Goal: Task Accomplishment & Management: Manage account settings

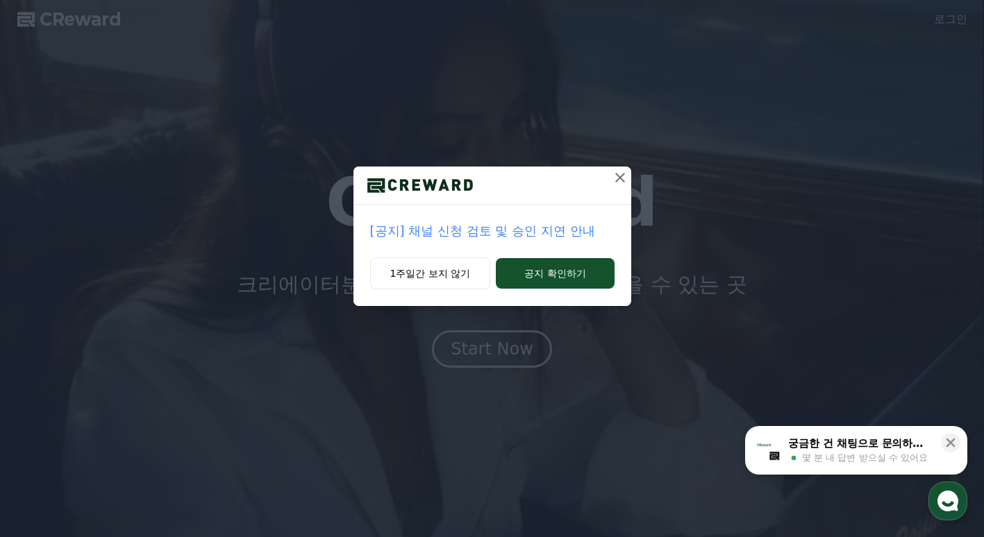
click at [621, 175] on icon at bounding box center [620, 177] width 17 height 17
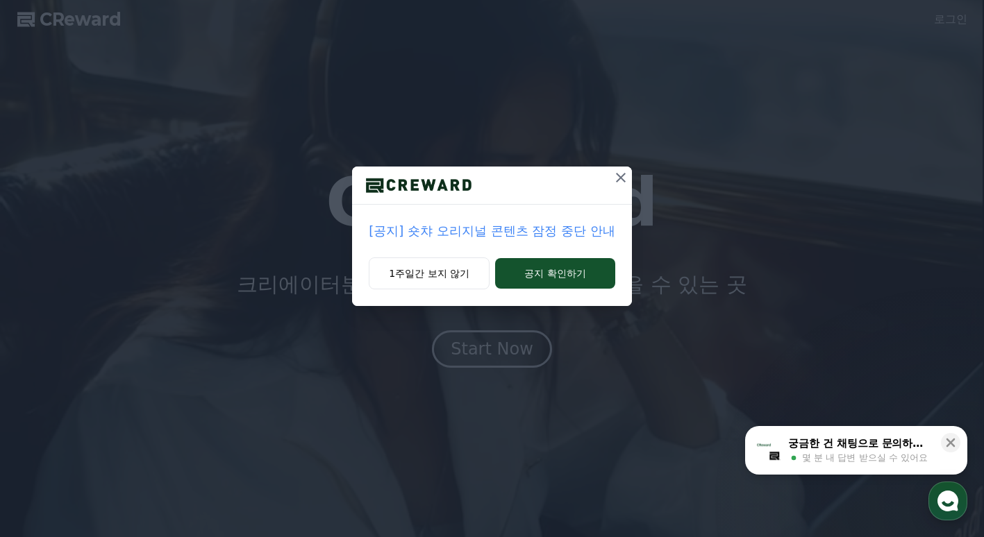
click at [622, 178] on icon at bounding box center [620, 177] width 17 height 17
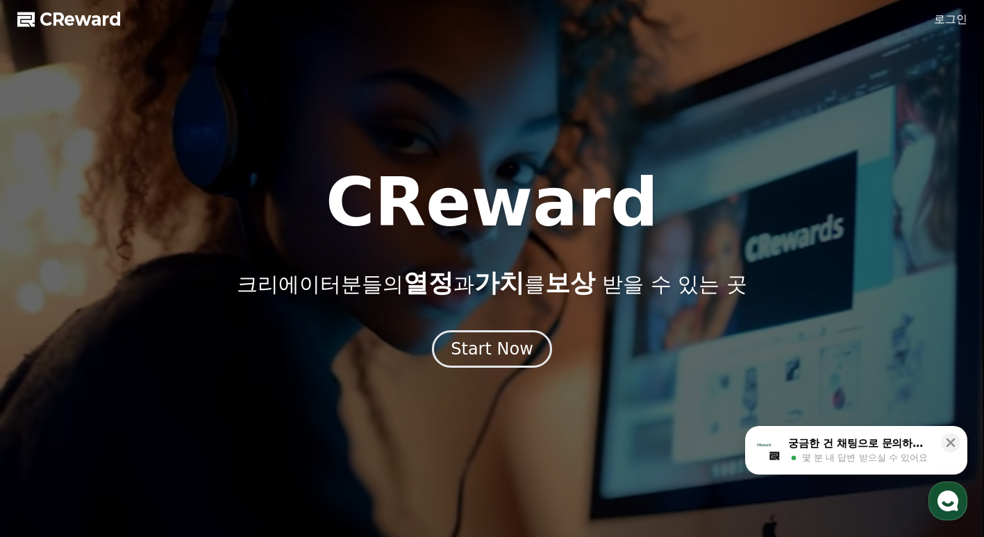
click at [622, 178] on h1 "CReward" at bounding box center [492, 202] width 333 height 67
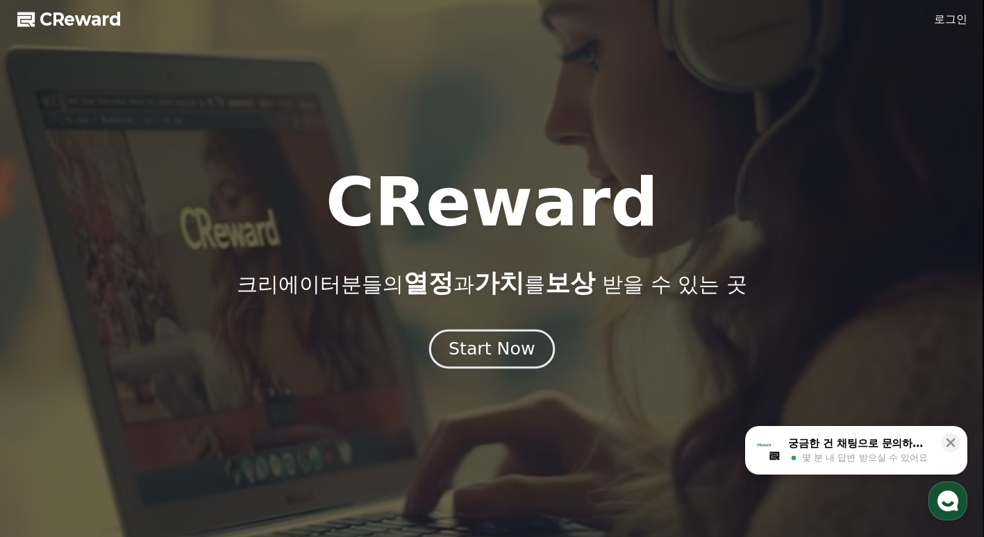
click at [494, 355] on div "Start Now" at bounding box center [492, 349] width 86 height 24
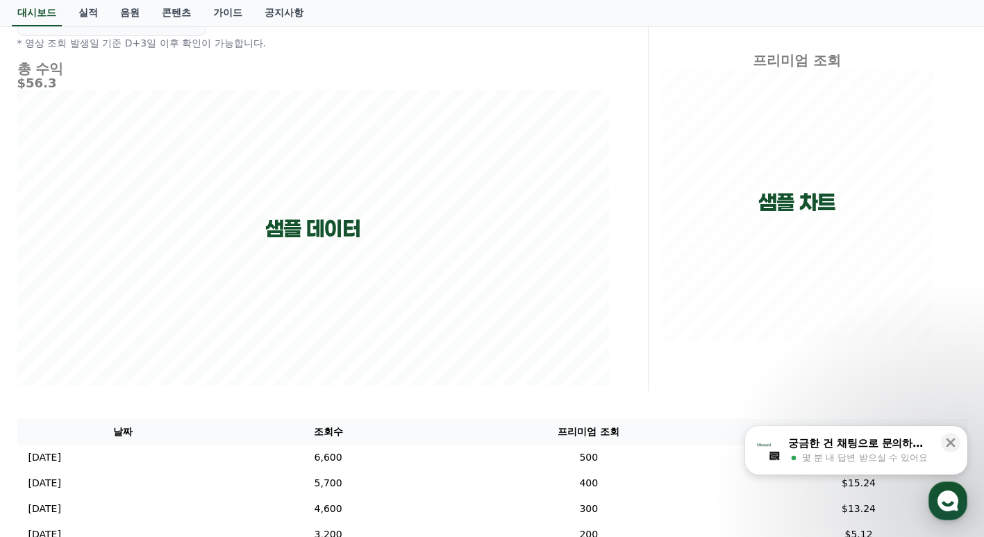
scroll to position [69, 0]
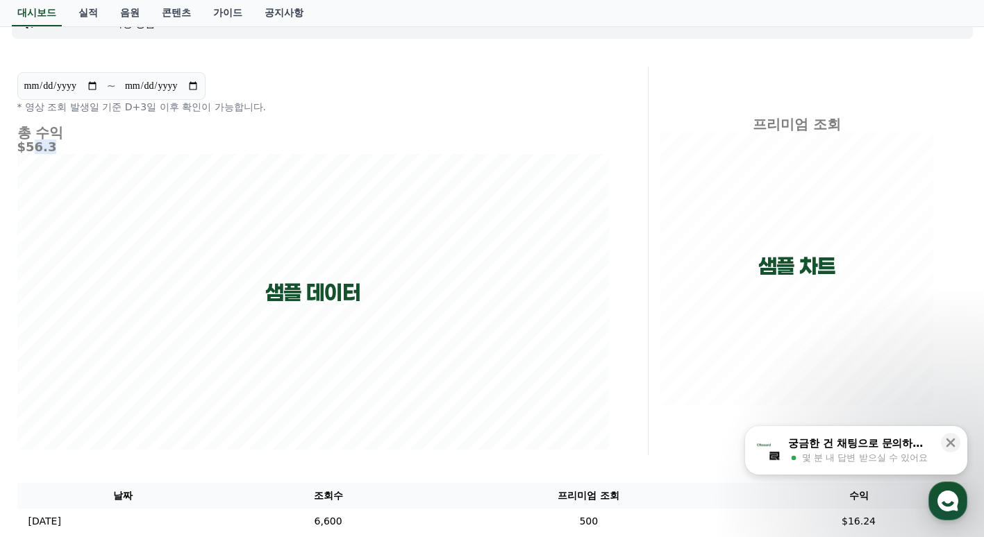
drag, startPoint x: 50, startPoint y: 147, endPoint x: 28, endPoint y: 146, distance: 22.2
click at [28, 146] on h5 "$56.3" at bounding box center [313, 147] width 592 height 14
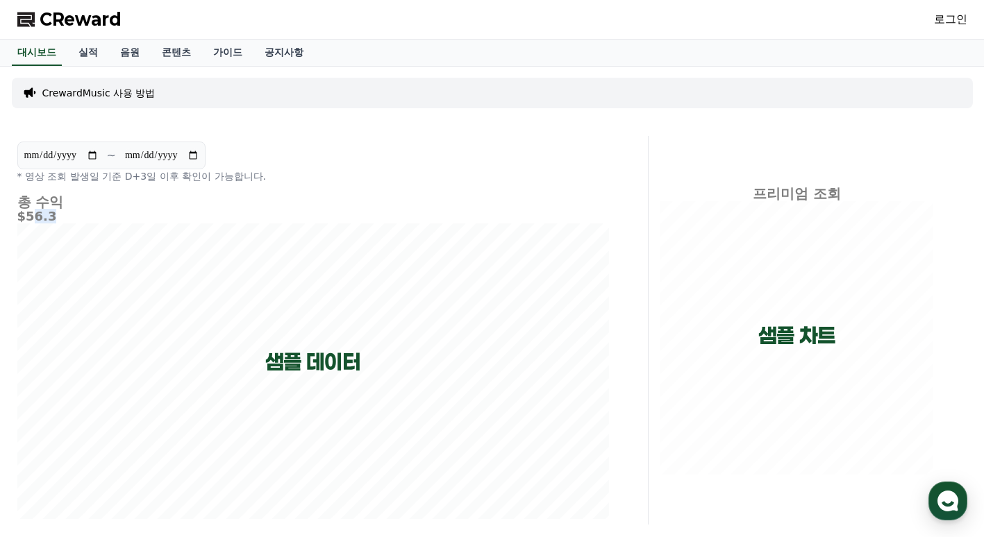
scroll to position [0, 0]
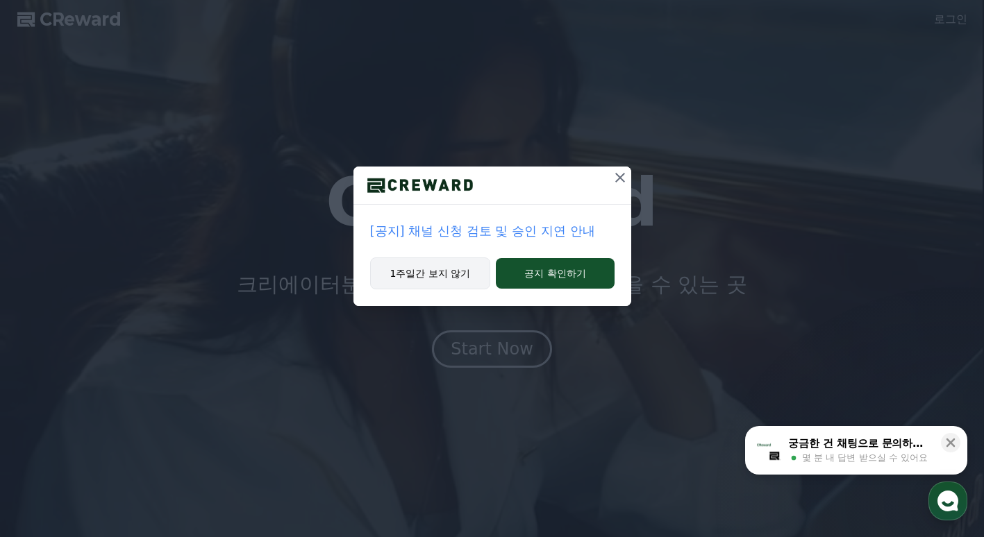
click at [460, 270] on button "1주일간 보지 않기" at bounding box center [430, 274] width 121 height 32
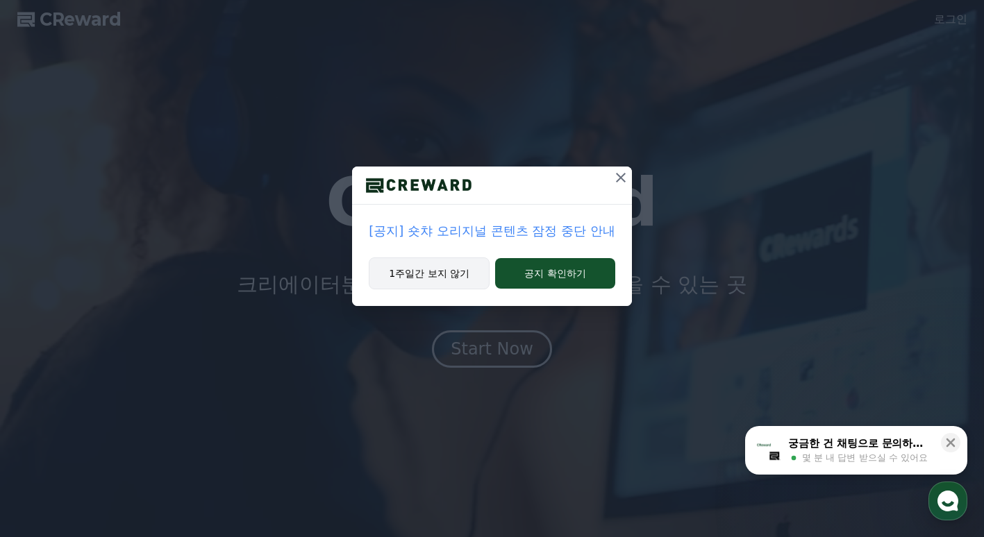
click at [458, 277] on button "1주일간 보지 않기" at bounding box center [429, 274] width 121 height 32
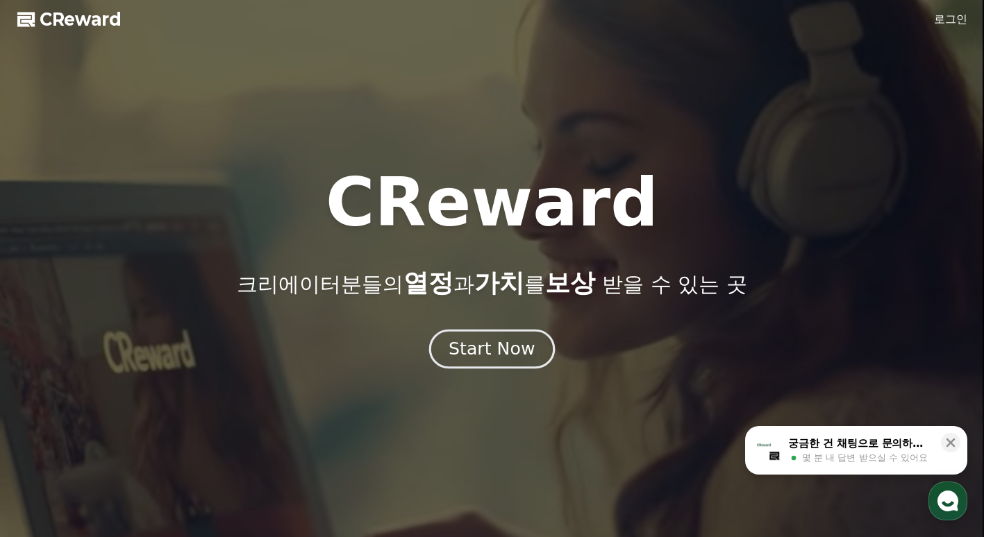
click at [495, 351] on div "Start Now" at bounding box center [492, 349] width 86 height 24
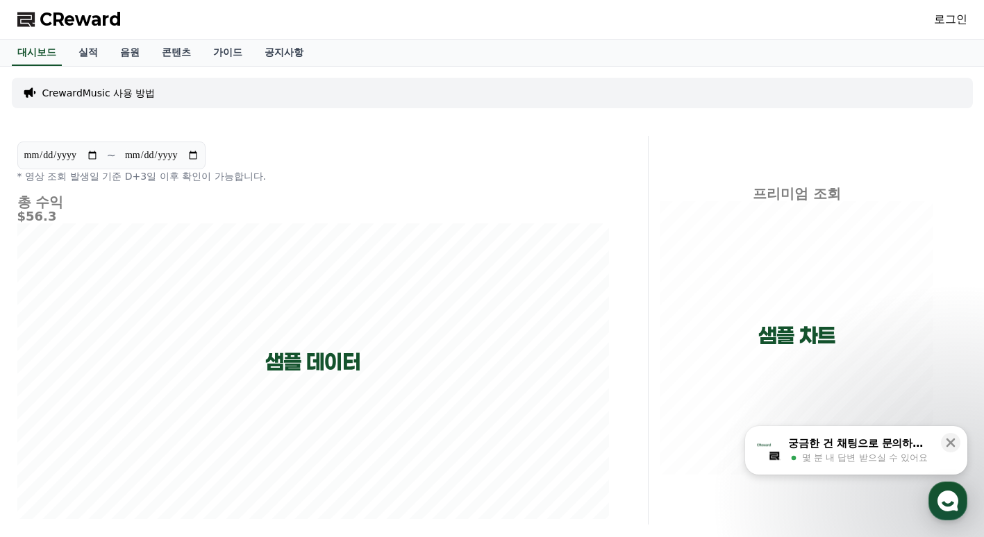
click at [958, 23] on link "로그인" at bounding box center [950, 19] width 33 height 17
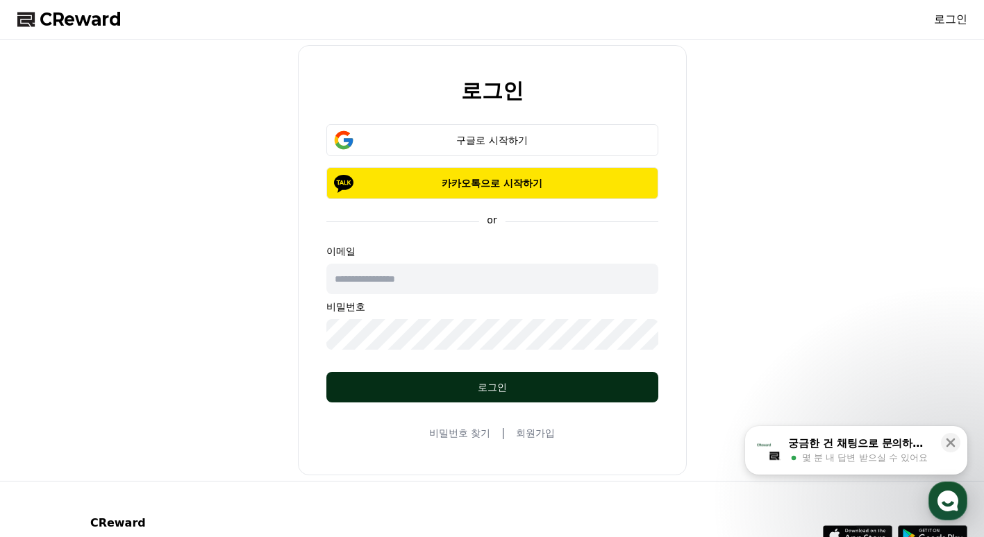
click at [530, 396] on button "로그인" at bounding box center [492, 387] width 332 height 31
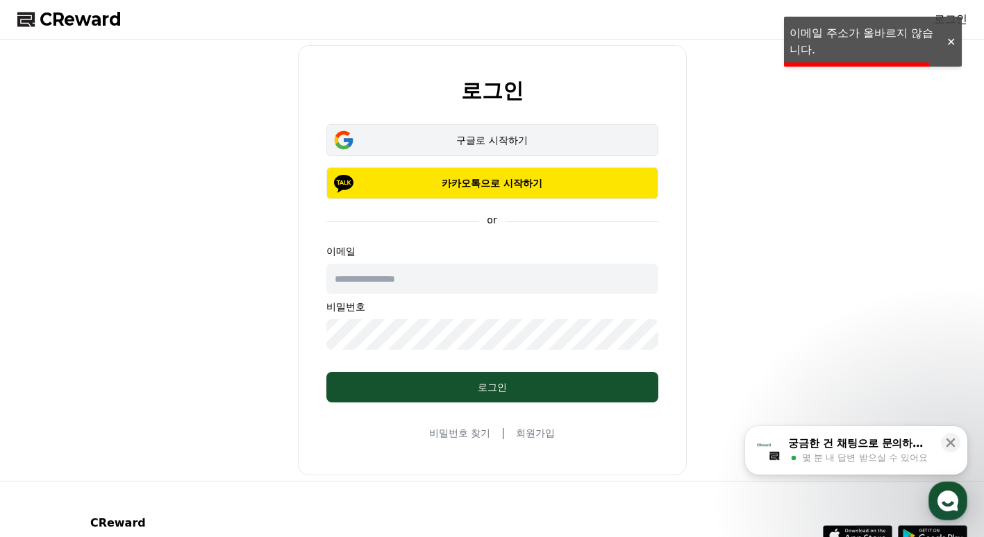
click at [548, 136] on div "구글로 시작하기" at bounding box center [492, 140] width 292 height 14
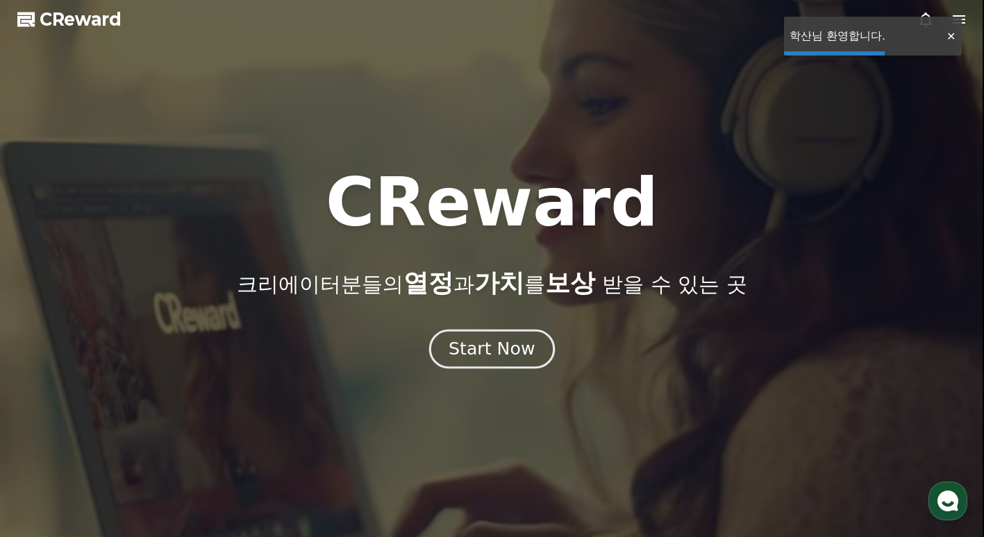
click at [519, 349] on div "Start Now" at bounding box center [492, 349] width 86 height 24
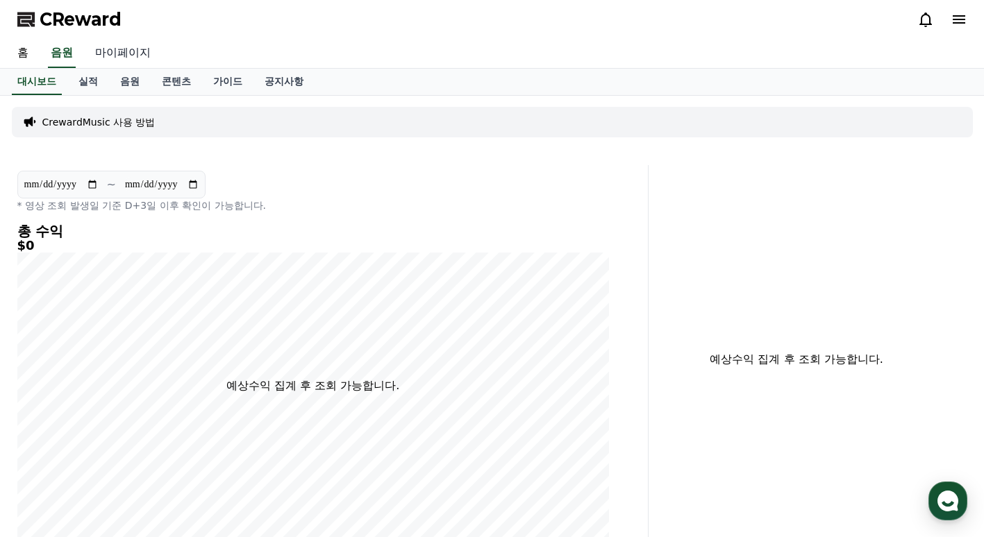
click at [121, 50] on link "마이페이지" at bounding box center [123, 53] width 78 height 29
select select "**********"
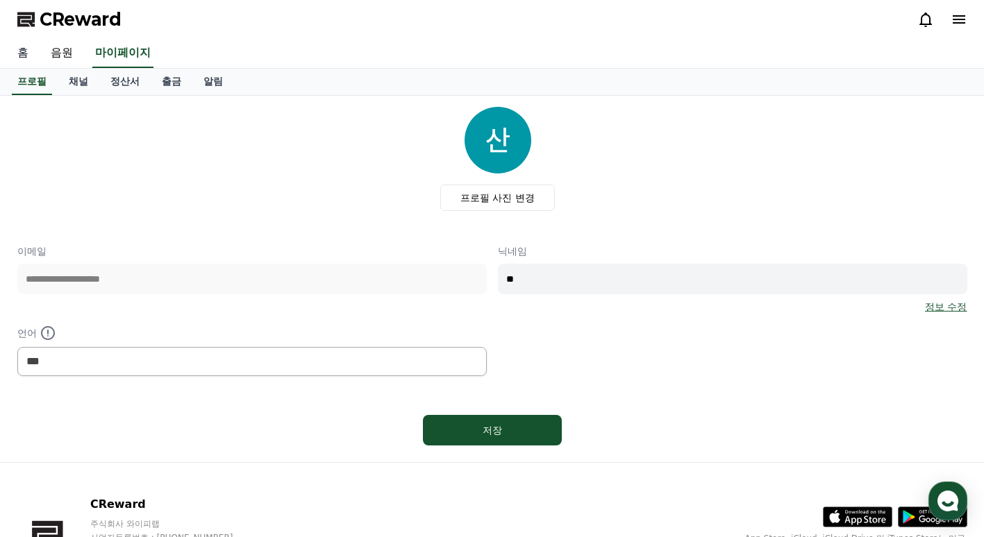
click at [28, 56] on link "홈" at bounding box center [22, 53] width 33 height 29
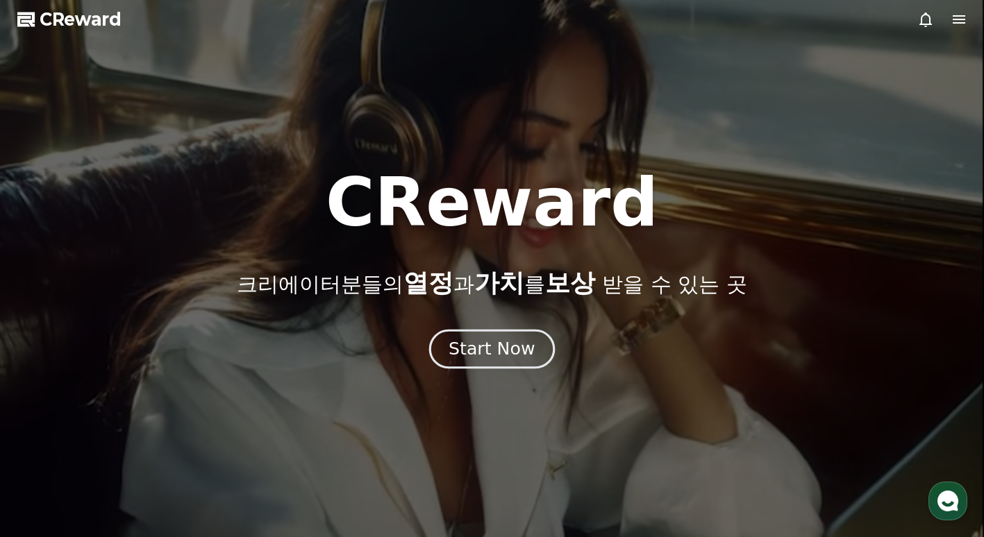
click at [485, 360] on div "Start Now" at bounding box center [492, 349] width 86 height 24
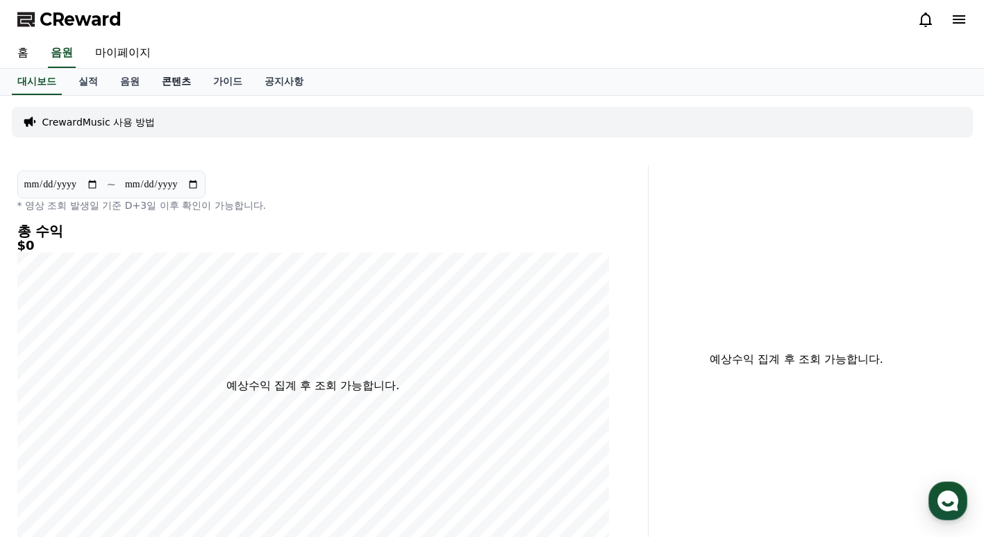
click at [164, 80] on link "콘텐츠" at bounding box center [176, 82] width 51 height 26
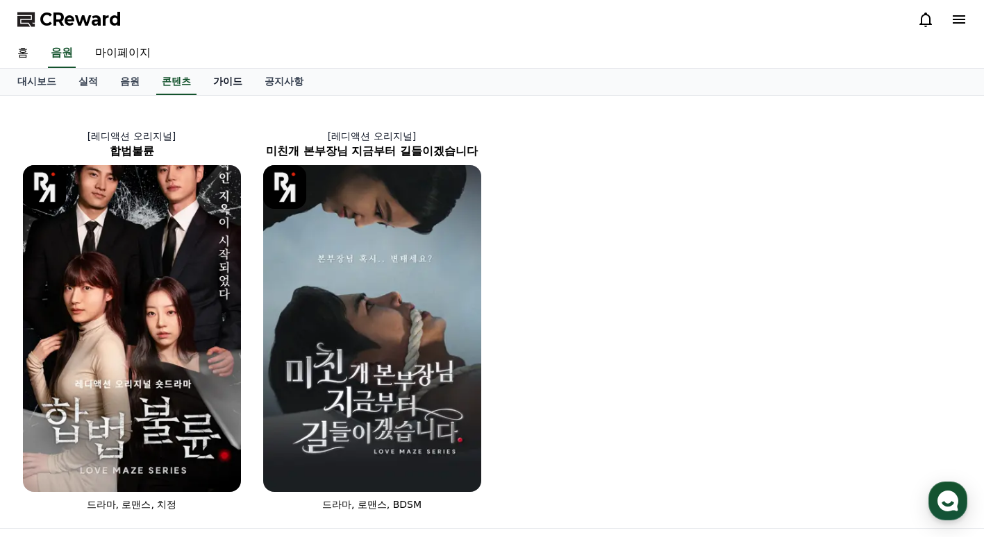
click at [237, 80] on link "가이드" at bounding box center [227, 82] width 51 height 26
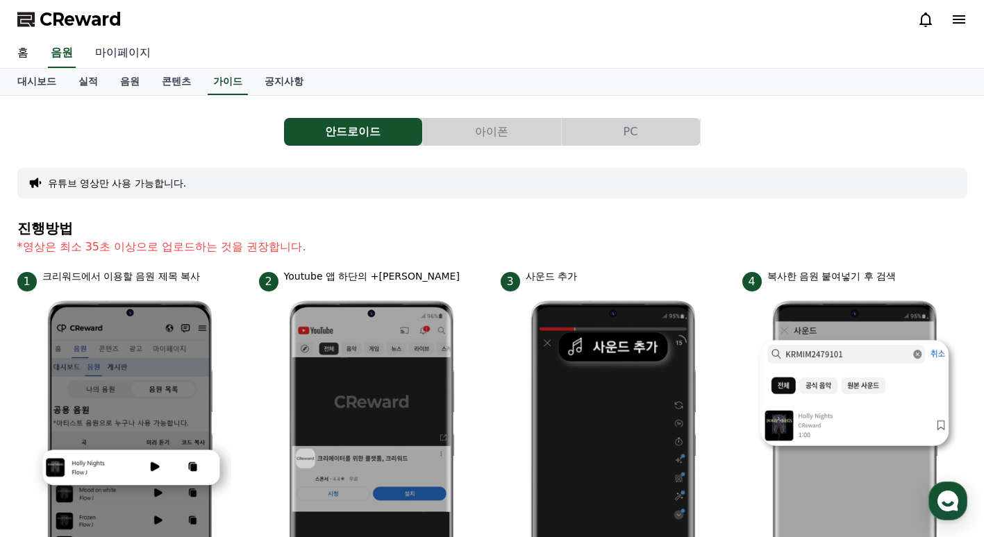
click at [135, 47] on link "마이페이지" at bounding box center [123, 53] width 78 height 29
select select "**********"
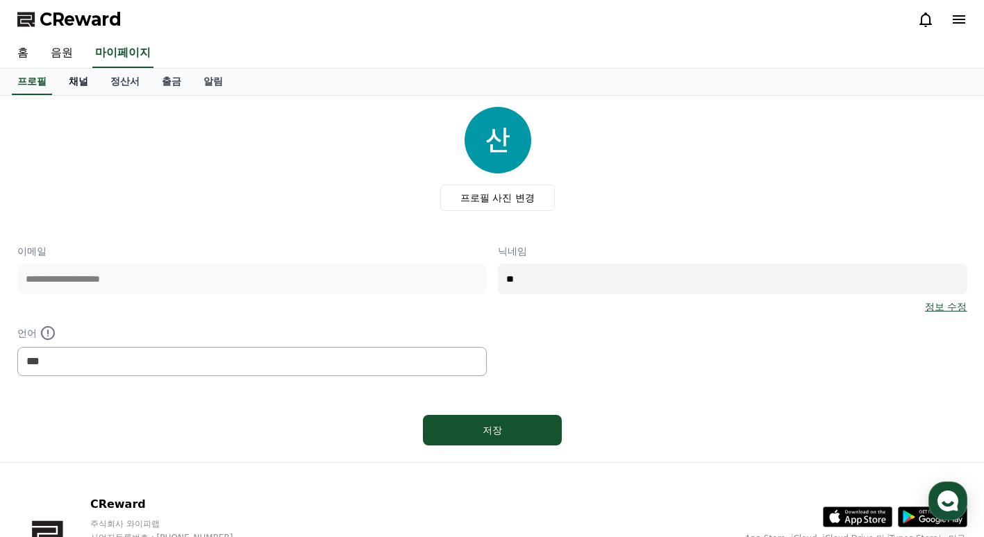
click at [78, 82] on link "채널" at bounding box center [79, 82] width 42 height 26
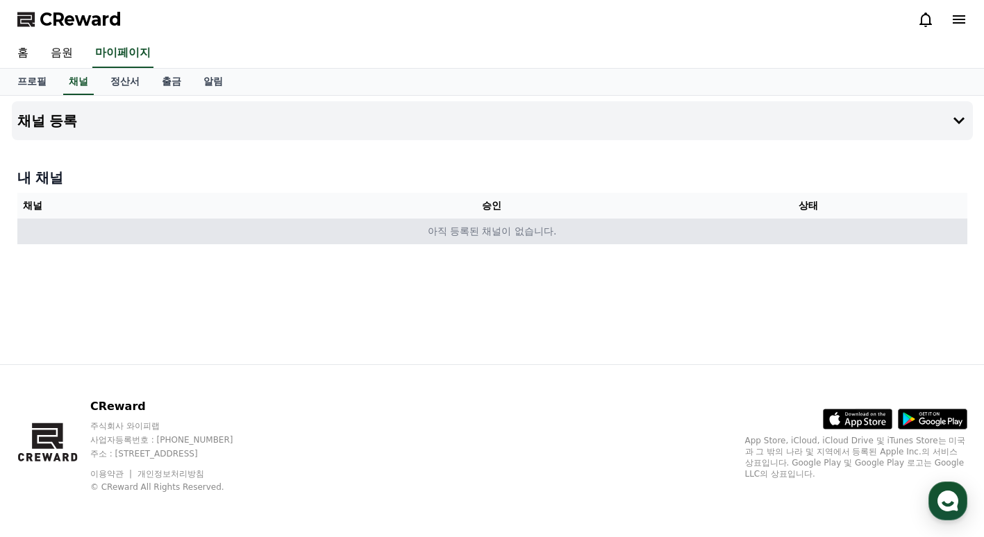
click at [236, 224] on td "아직 등록된 채널이 없습니다." at bounding box center [492, 232] width 950 height 26
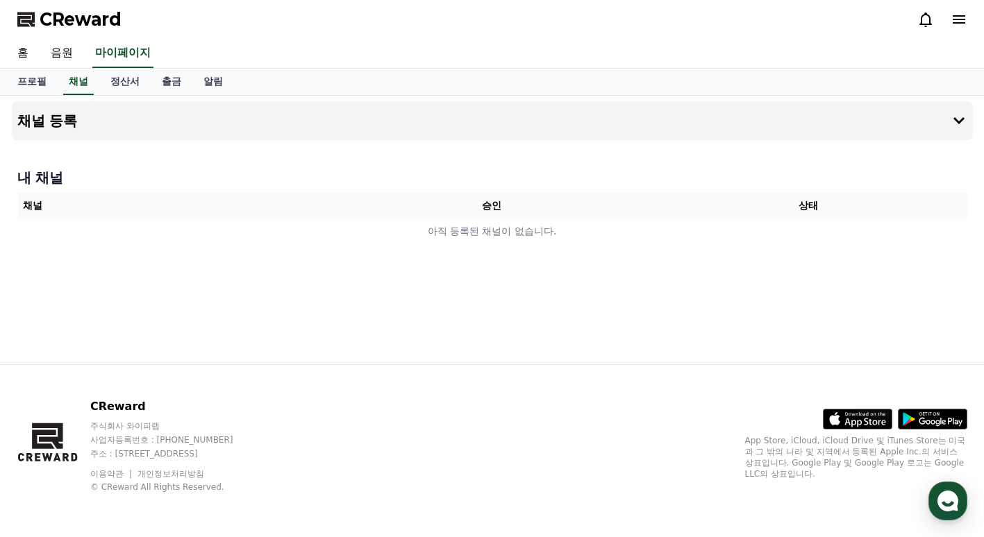
click at [961, 18] on icon at bounding box center [959, 19] width 17 height 17
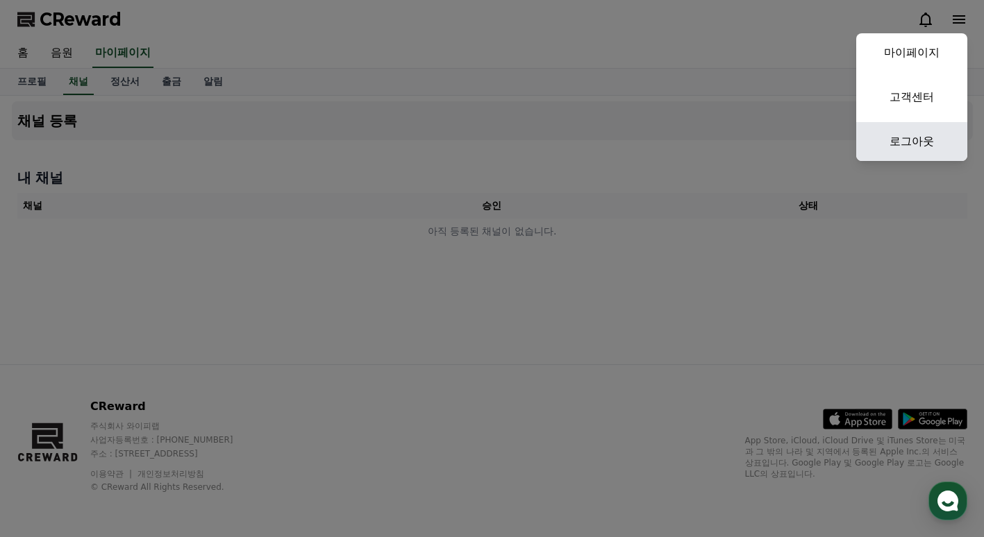
click at [922, 140] on link "로그아웃" at bounding box center [911, 141] width 111 height 39
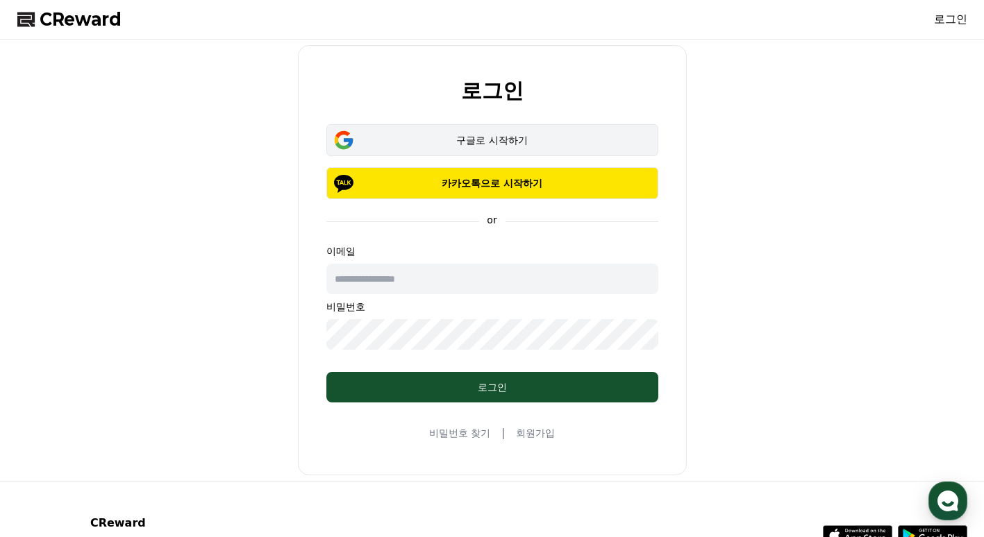
click at [479, 135] on div "구글로 시작하기" at bounding box center [492, 140] width 292 height 14
